Goal: Task Accomplishment & Management: Manage account settings

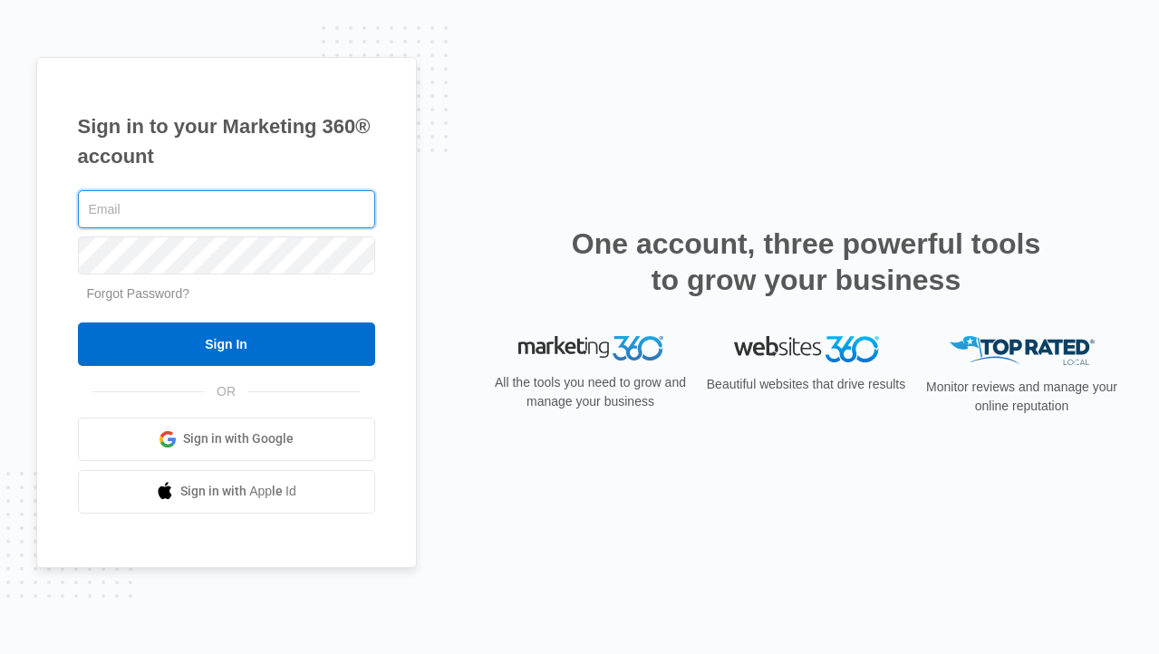
type input "[PERSON_NAME][EMAIL_ADDRESS][DOMAIN_NAME]"
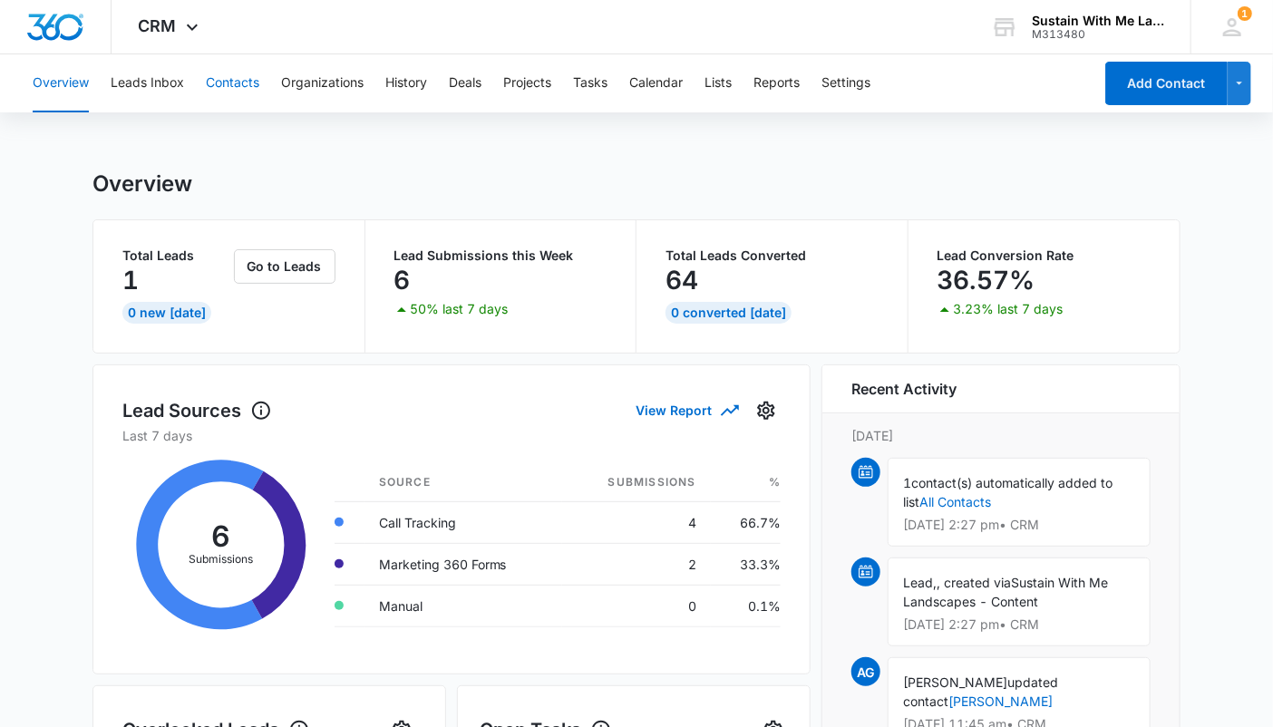
click at [236, 89] on button "Contacts" at bounding box center [232, 83] width 53 height 58
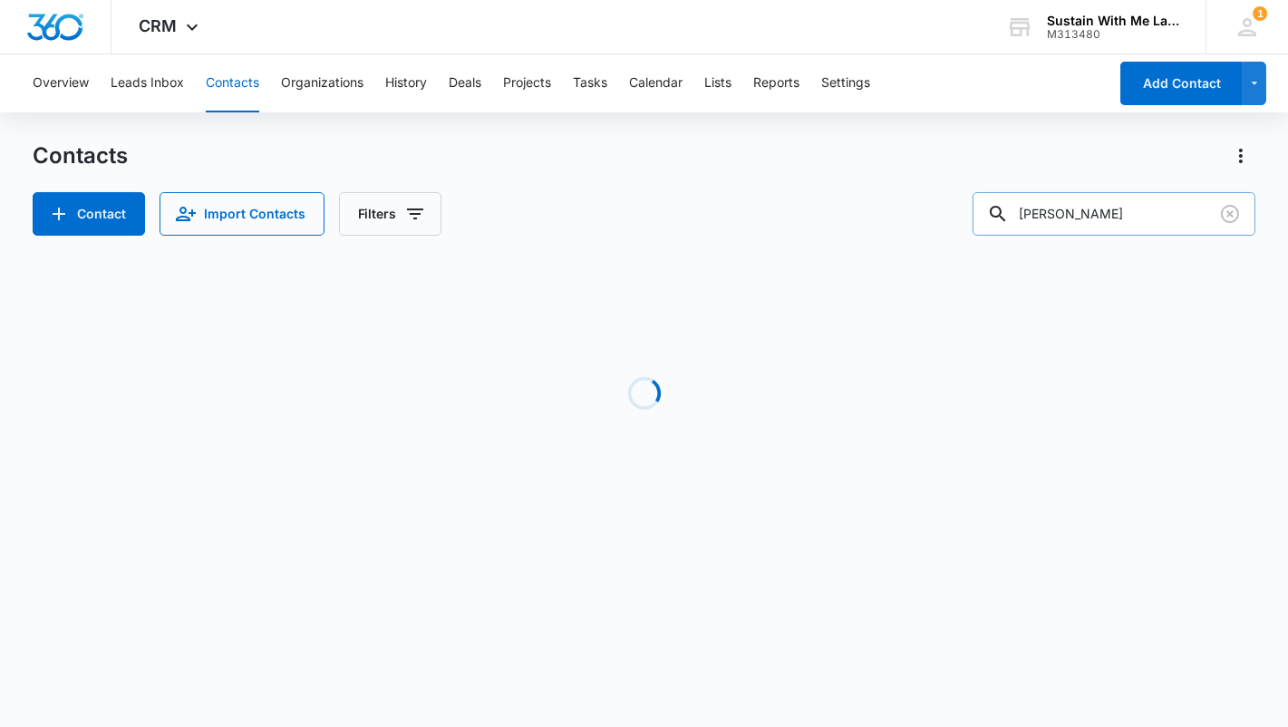
click at [1118, 209] on input "kris" at bounding box center [1114, 214] width 283 height 44
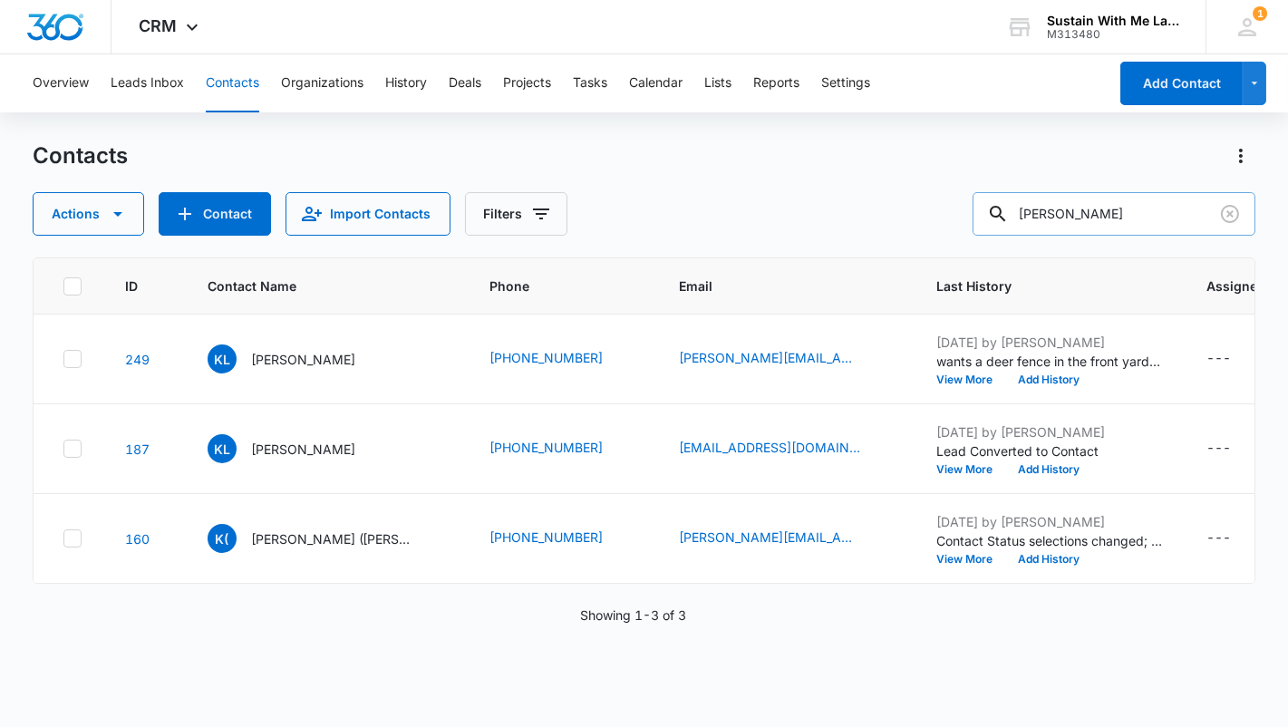
type input "tracy"
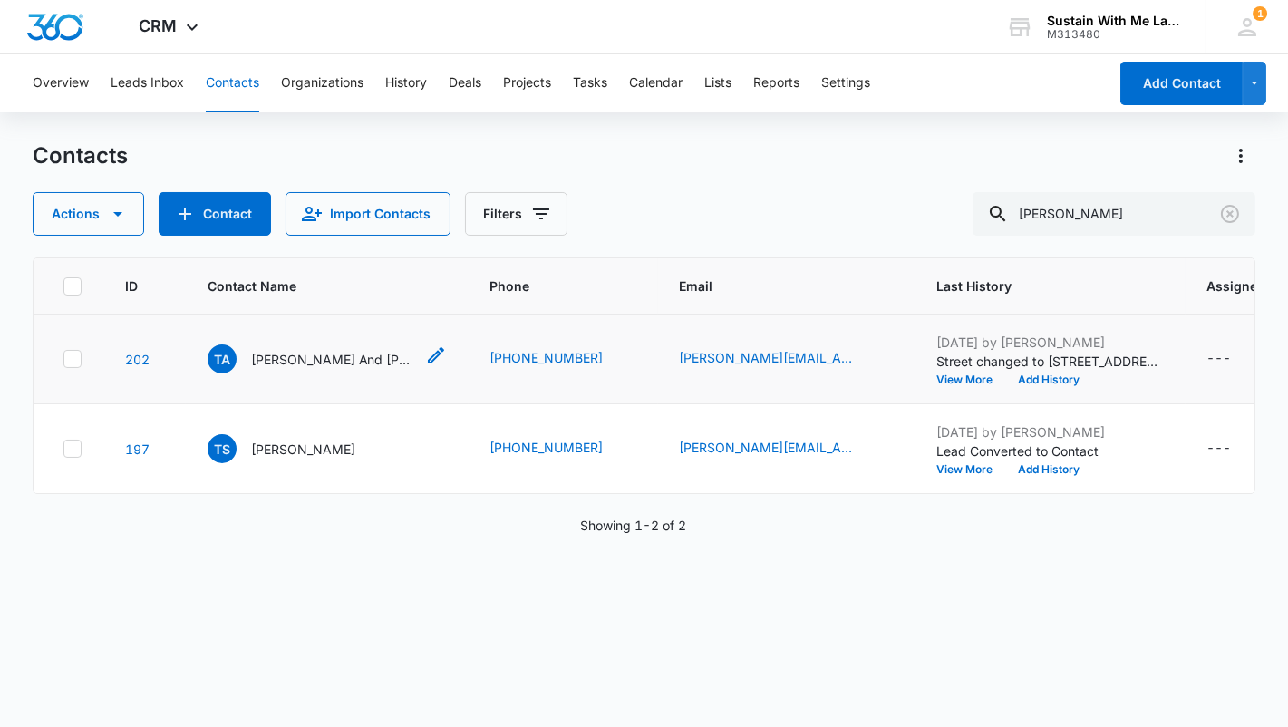
click at [348, 369] on p "Tracy And Randy Seifert" at bounding box center [332, 359] width 163 height 19
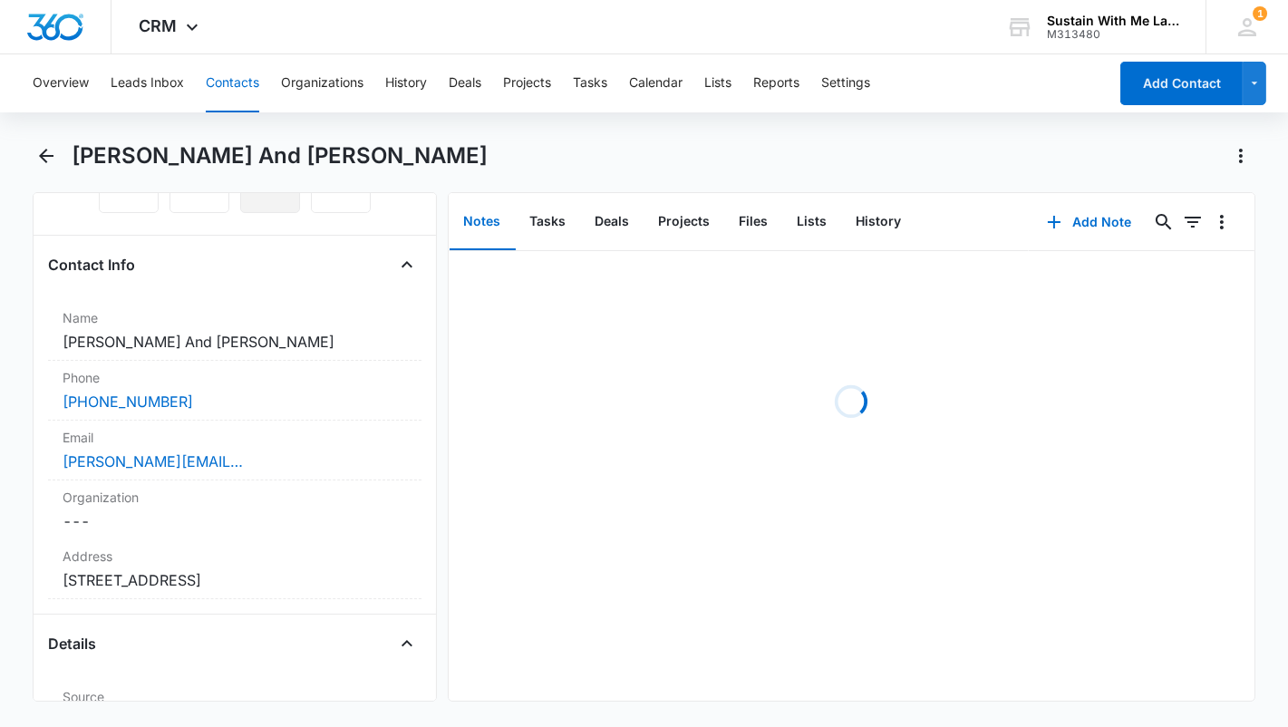
scroll to position [282, 0]
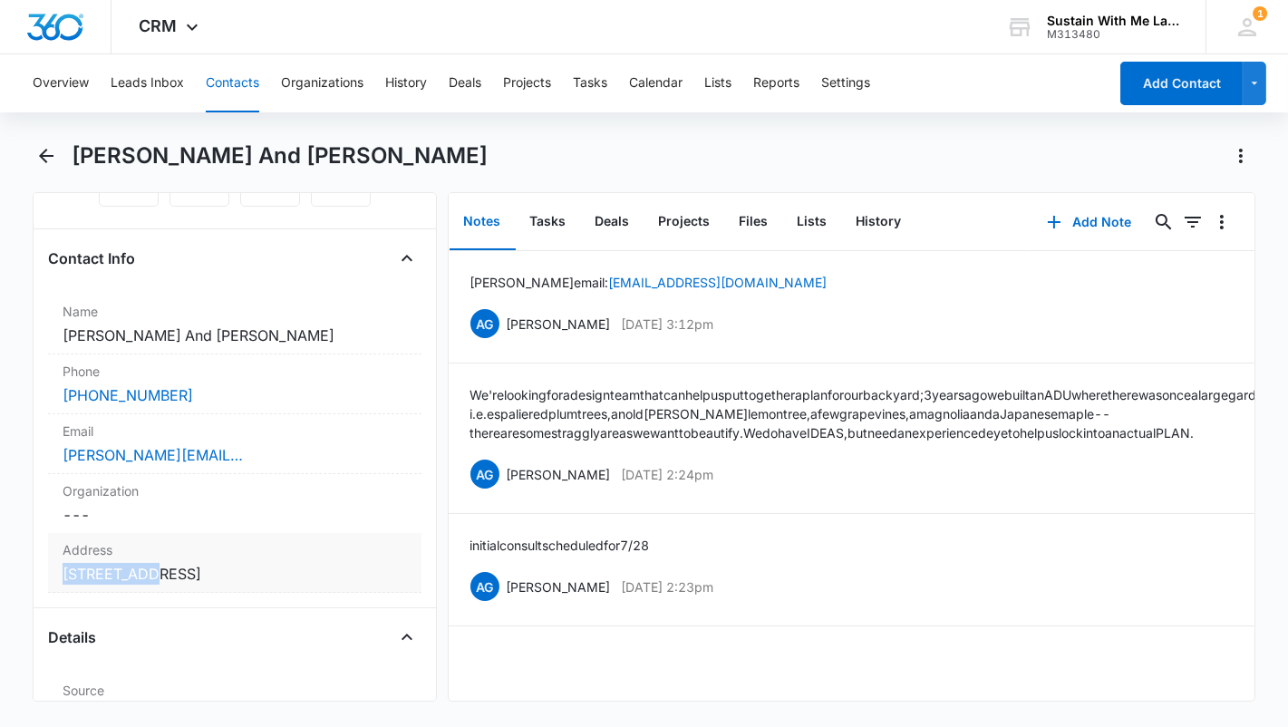
drag, startPoint x: 143, startPoint y: 542, endPoint x: 62, endPoint y: 550, distance: 82.0
click at [63, 563] on dd "Cancel Save Changes 750 54th St., Oakland" at bounding box center [235, 574] width 344 height 22
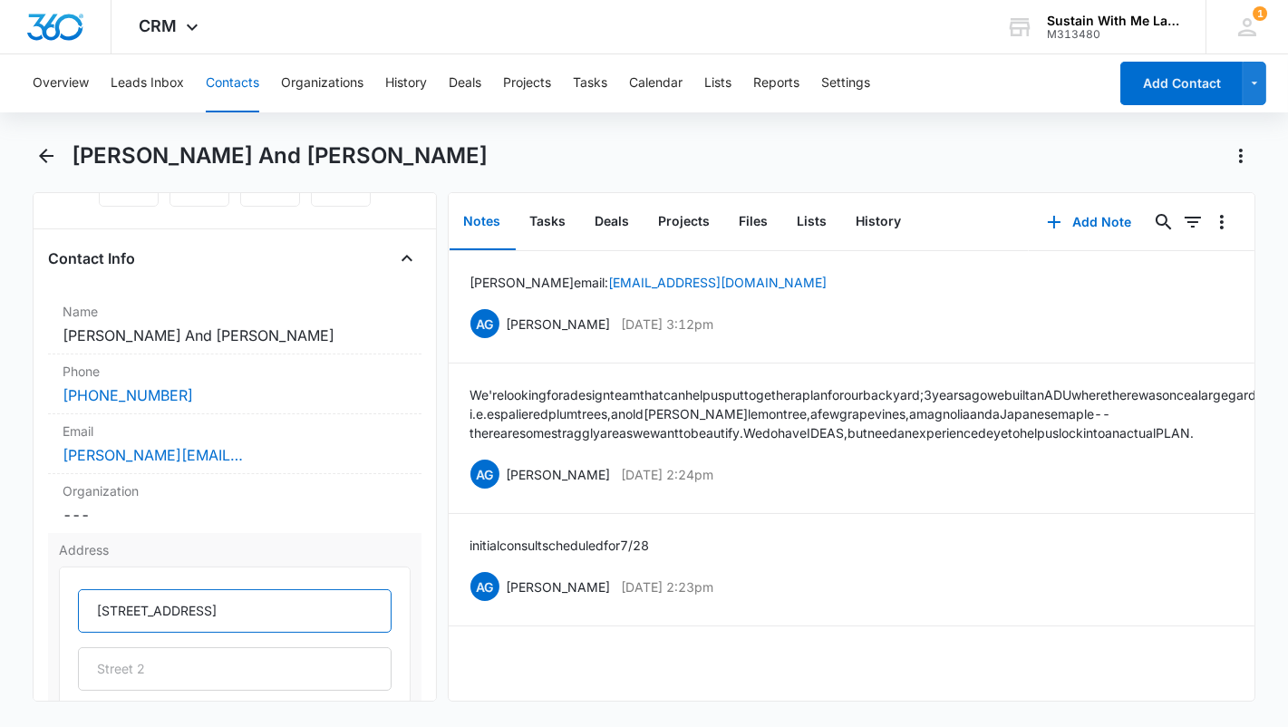
drag, startPoint x: 163, startPoint y: 575, endPoint x: 91, endPoint y: 575, distance: 72.5
click at [91, 589] on input "750 54th St., Oakland" at bounding box center [235, 611] width 314 height 44
click at [138, 81] on button "Leads Inbox" at bounding box center [147, 83] width 73 height 58
